Goal: Navigation & Orientation: Understand site structure

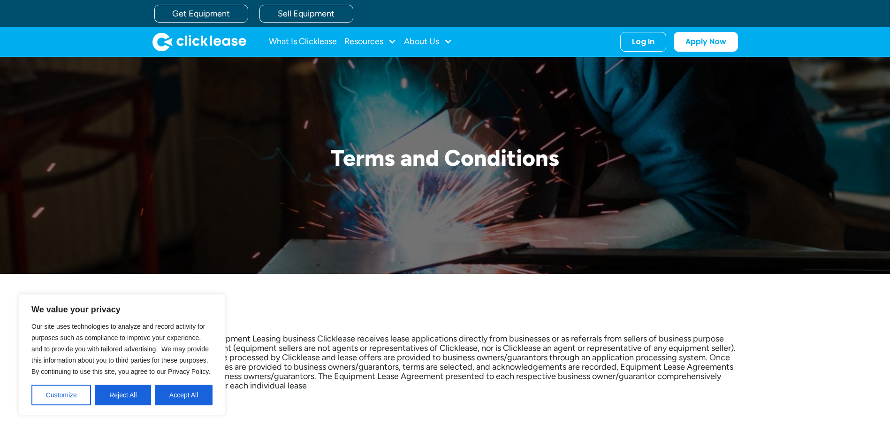
click at [190, 398] on button "Accept All" at bounding box center [184, 394] width 58 height 21
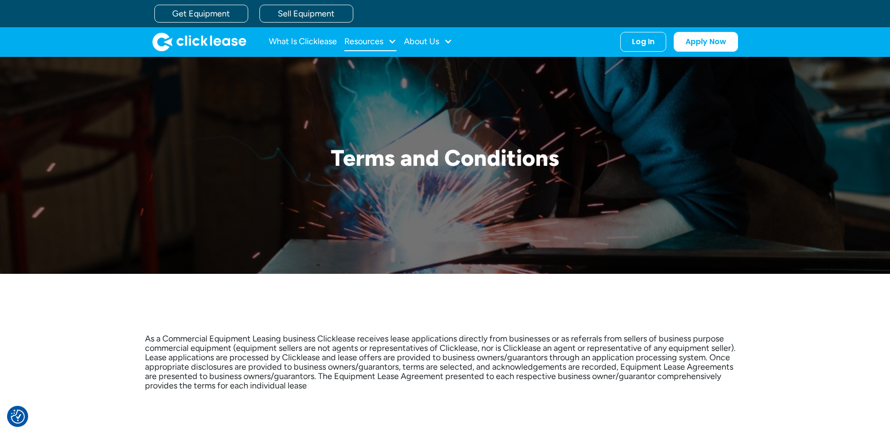
click at [393, 40] on div at bounding box center [392, 41] width 8 height 8
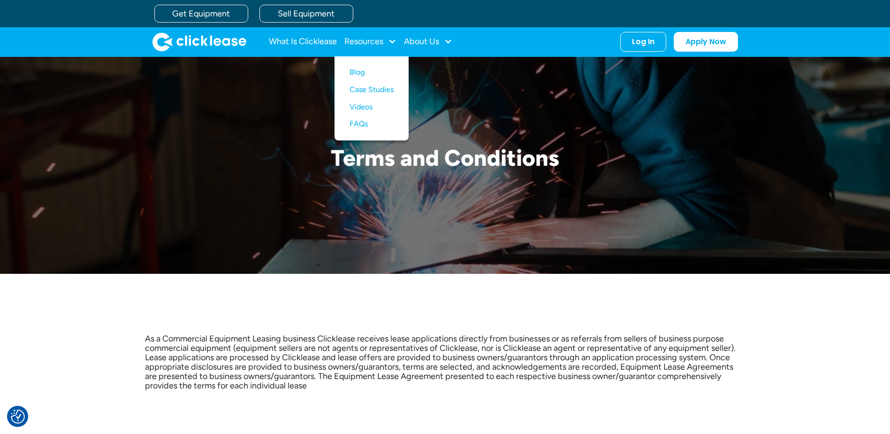
click at [501, 17] on div "Get Equipment Sell Equipment" at bounding box center [454, 13] width 601 height 27
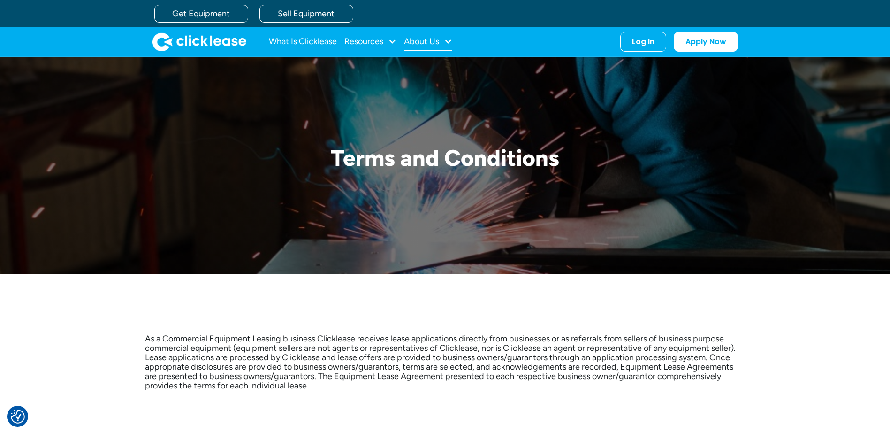
click at [436, 41] on div "About Us" at bounding box center [421, 41] width 35 height 0
click at [428, 75] on link "About Us" at bounding box center [429, 72] width 40 height 17
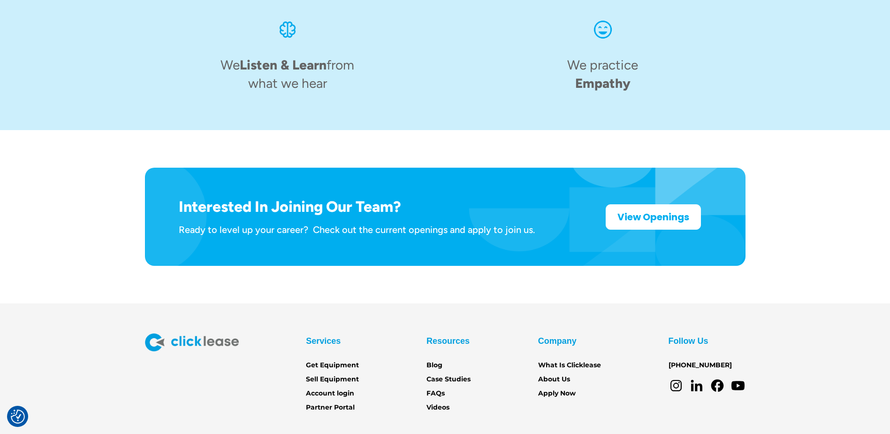
scroll to position [1454, 0]
